Goal: Check status: Check status

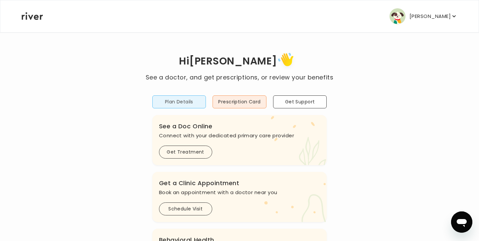
click at [189, 104] on button "Plan Details" at bounding box center [179, 102] width 54 height 13
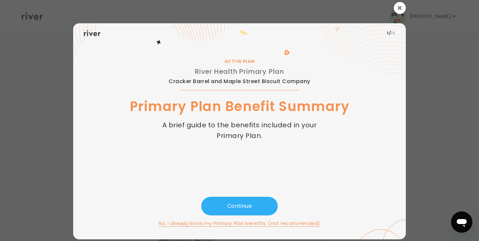
click at [402, 11] on button "button" at bounding box center [400, 8] width 12 height 12
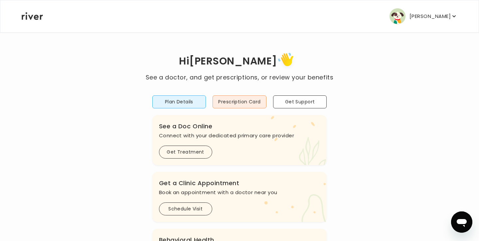
click at [435, 25] on div "[PERSON_NAME] Profile Add Family Reimbursement Terms of Service Privacy Policy …" at bounding box center [240, 16] width 436 height 32
click at [435, 19] on p "[PERSON_NAME]" at bounding box center [430, 16] width 41 height 9
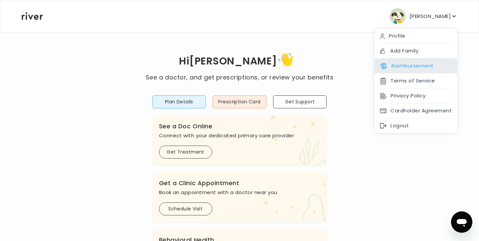
click at [421, 60] on div "Reimbursement" at bounding box center [416, 66] width 83 height 15
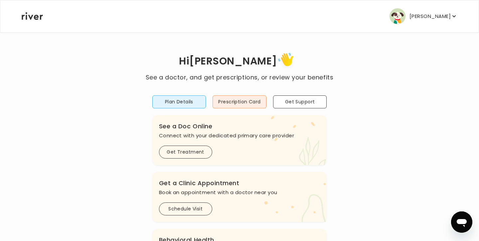
click at [410, 16] on p "[PERSON_NAME]" at bounding box center [430, 16] width 41 height 9
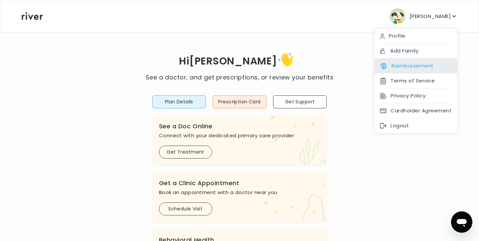
click at [405, 65] on button "Reimbursement" at bounding box center [407, 65] width 54 height 9
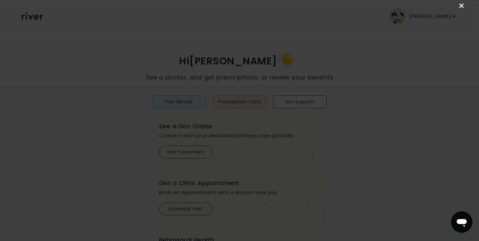
click at [460, 6] on link "×" at bounding box center [462, 6] width 8 height 8
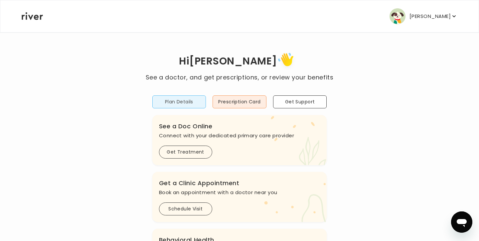
click at [183, 98] on button "Plan Details" at bounding box center [179, 102] width 54 height 13
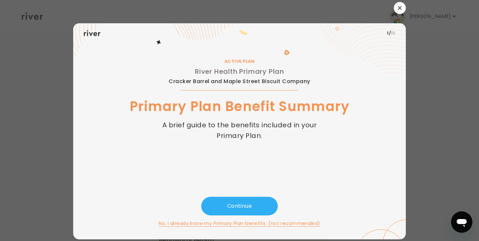
click at [397, 5] on button "button" at bounding box center [400, 8] width 12 height 12
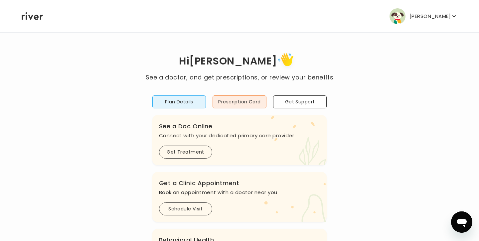
click at [425, 18] on p "[PERSON_NAME]" at bounding box center [430, 16] width 41 height 9
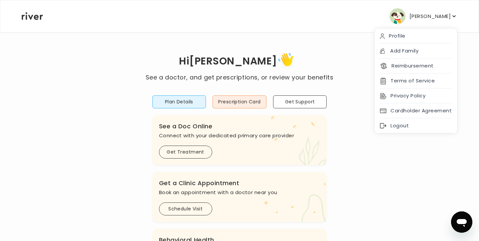
click at [309, 37] on div "Hi Roxana See a doctor, and get prescriptions, or review your benefits Plan Det…" at bounding box center [239, 222] width 437 height 380
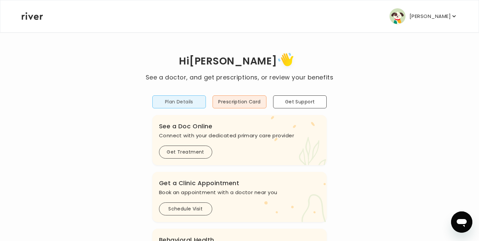
click at [187, 104] on button "Plan Details" at bounding box center [179, 102] width 54 height 13
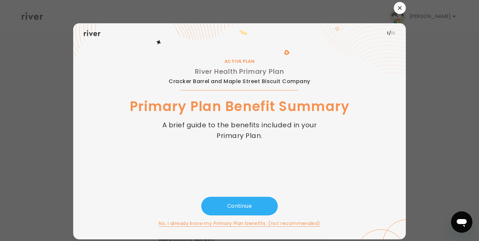
click at [401, 9] on icon "button" at bounding box center [400, 8] width 4 height 4
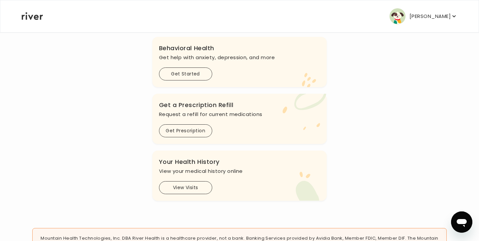
scroll to position [243, 0]
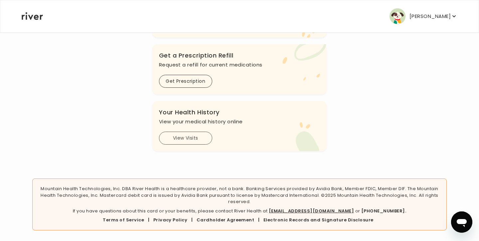
click at [187, 139] on button "View Visits" at bounding box center [185, 138] width 53 height 13
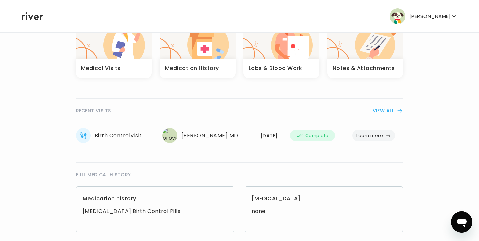
scroll to position [76, 0]
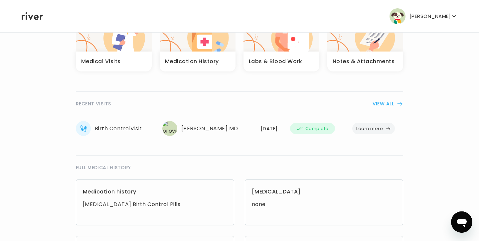
click at [328, 127] on span "Complete" at bounding box center [317, 129] width 23 height 8
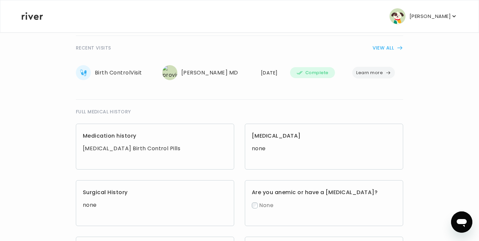
scroll to position [131, 0]
click at [211, 155] on div "Medication history [MEDICAL_DATA] Birth Control Pills" at bounding box center [155, 148] width 158 height 46
click at [383, 53] on div "RECENT VISITS VIEW ALL Birth Control Visit [PERSON_NAME] MD [DATE] Complete Lea…" at bounding box center [240, 64] width 328 height 54
click at [385, 48] on button "VIEW ALL" at bounding box center [388, 49] width 31 height 8
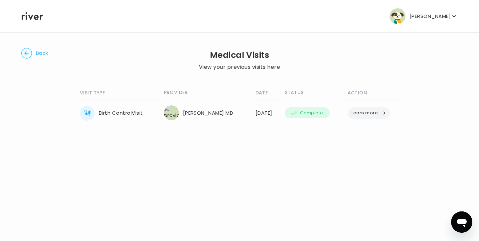
click at [167, 111] on img at bounding box center [171, 113] width 15 height 15
click at [118, 110] on div "Birth Control Visit" at bounding box center [118, 113] width 76 height 15
click at [85, 112] on icon at bounding box center [87, 113] width 7 height 7
click at [363, 116] on button "Learn more" at bounding box center [369, 114] width 43 height 12
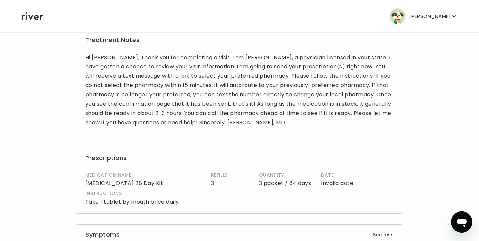
scroll to position [53, 0]
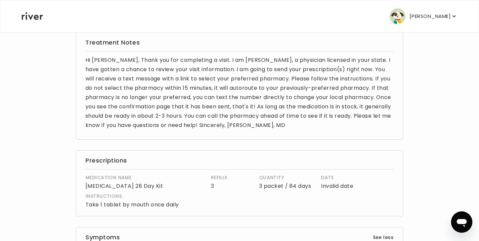
click at [281, 31] on div "[PERSON_NAME] Profile Add Family Activate Card Reimbursement Terms of Service P…" at bounding box center [240, 16] width 436 height 32
